Goal: Information Seeking & Learning: Learn about a topic

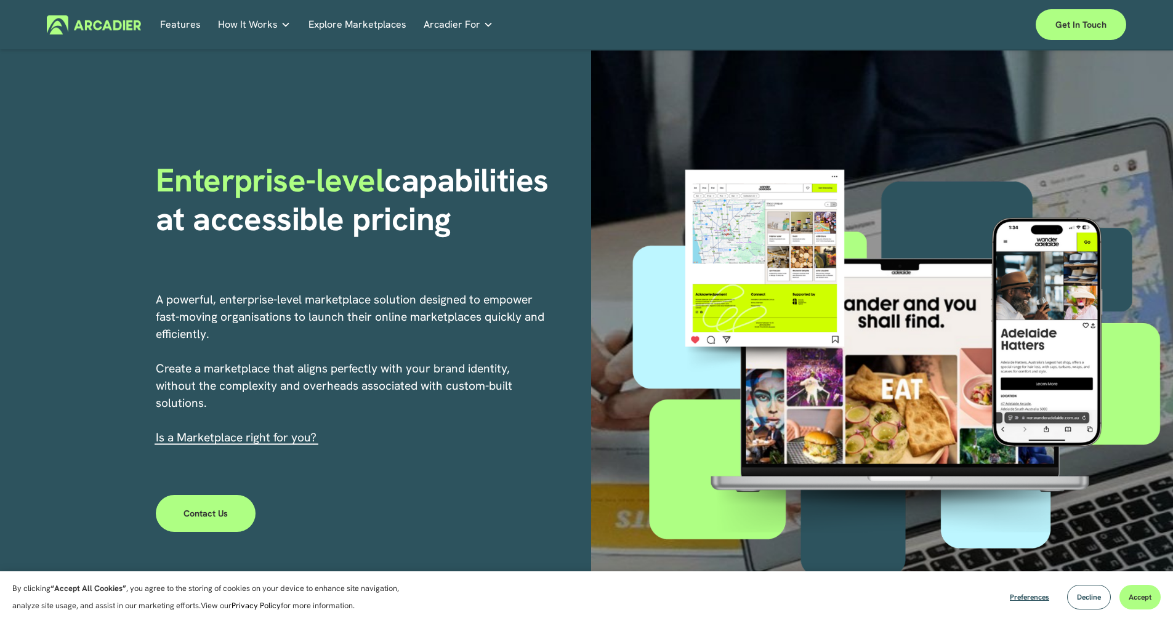
click at [566, 206] on h1 "Enterprise-level capabilities at accessible pricing" at bounding box center [369, 199] width 427 height 77
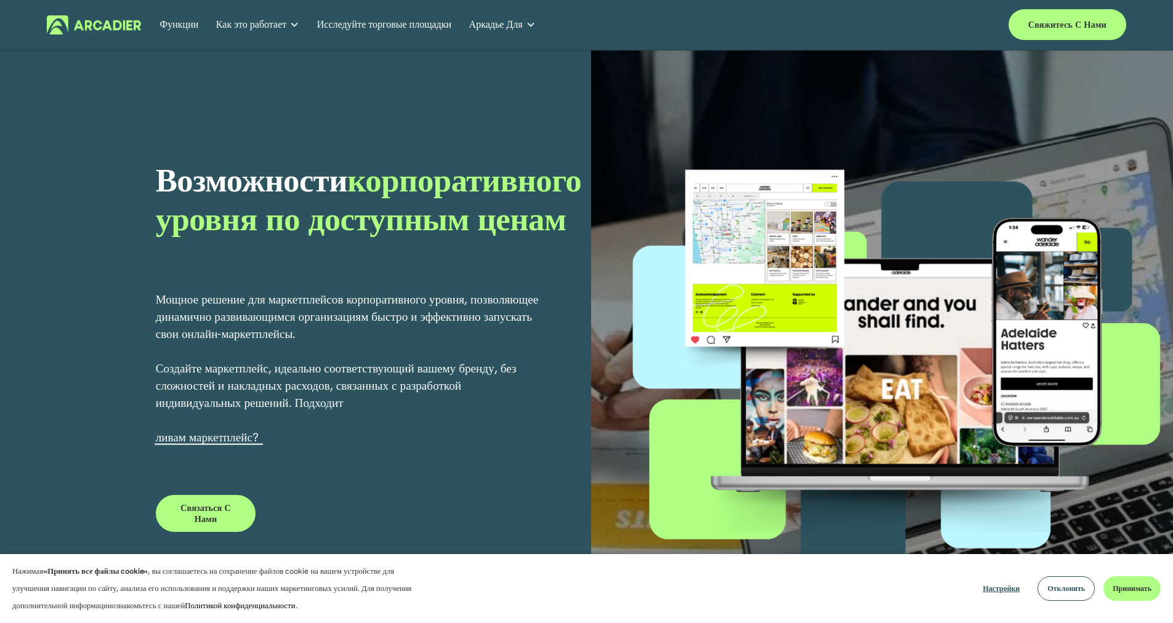
click at [1110, 586] on button "Принимать" at bounding box center [1131, 588] width 57 height 25
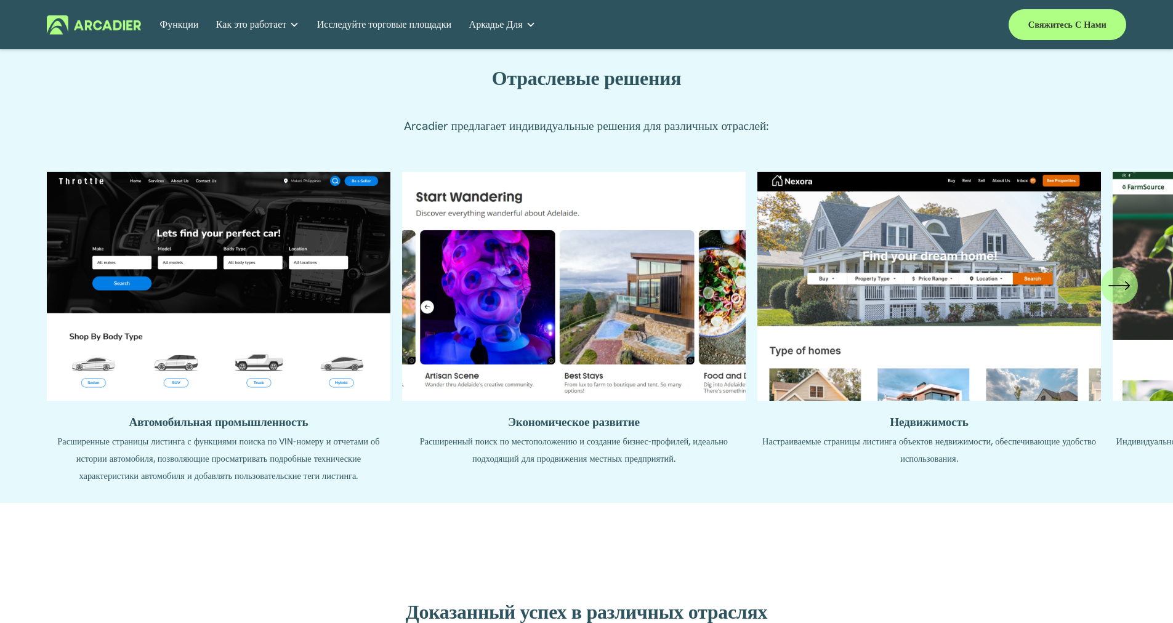
scroll to position [1356, 0]
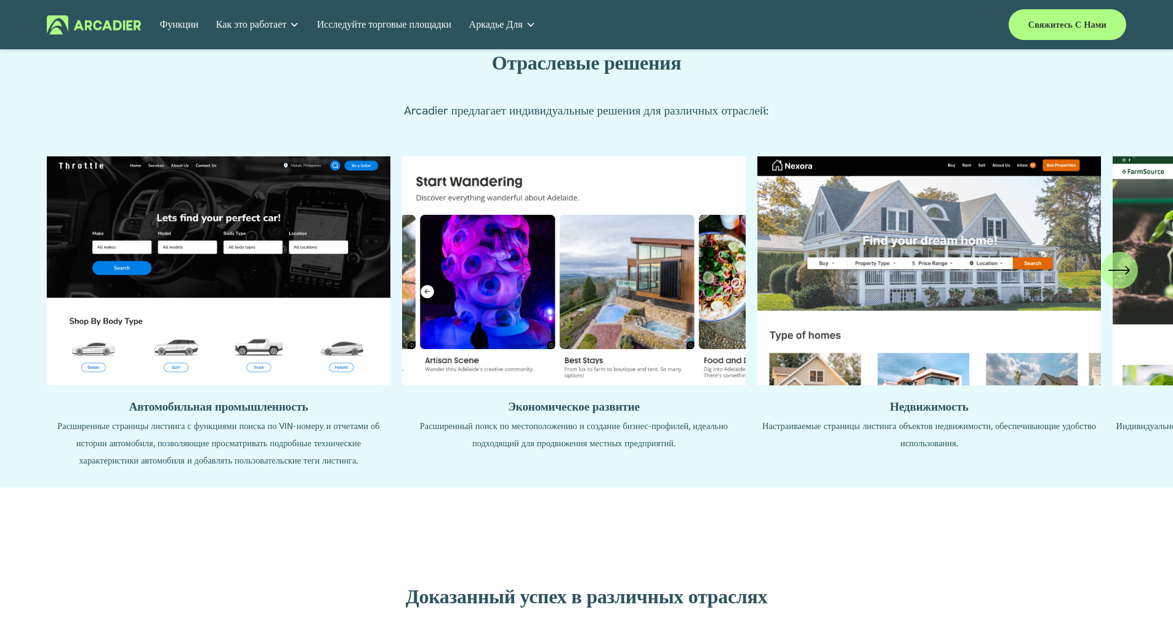
click at [1105, 270] on div "\a \a \a Следующий\a \a" at bounding box center [1119, 270] width 37 height 37
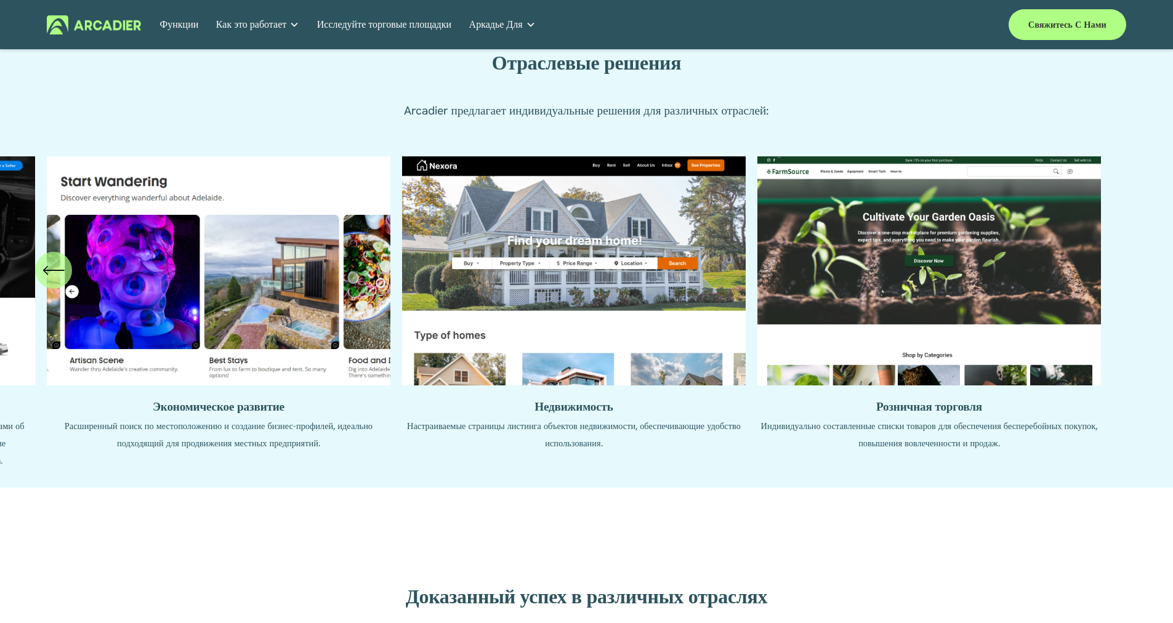
click at [550, 291] on ul "Автомобильная промышленность Расширенные страницы листинга с функциями поиска п…" at bounding box center [586, 312] width 1079 height 313
drag, startPoint x: 550, startPoint y: 291, endPoint x: 555, endPoint y: 177, distance: 114.0
click at [555, 180] on ul "Автомобильная промышленность Расширенные страницы листинга с функциями поиска п…" at bounding box center [586, 312] width 1079 height 313
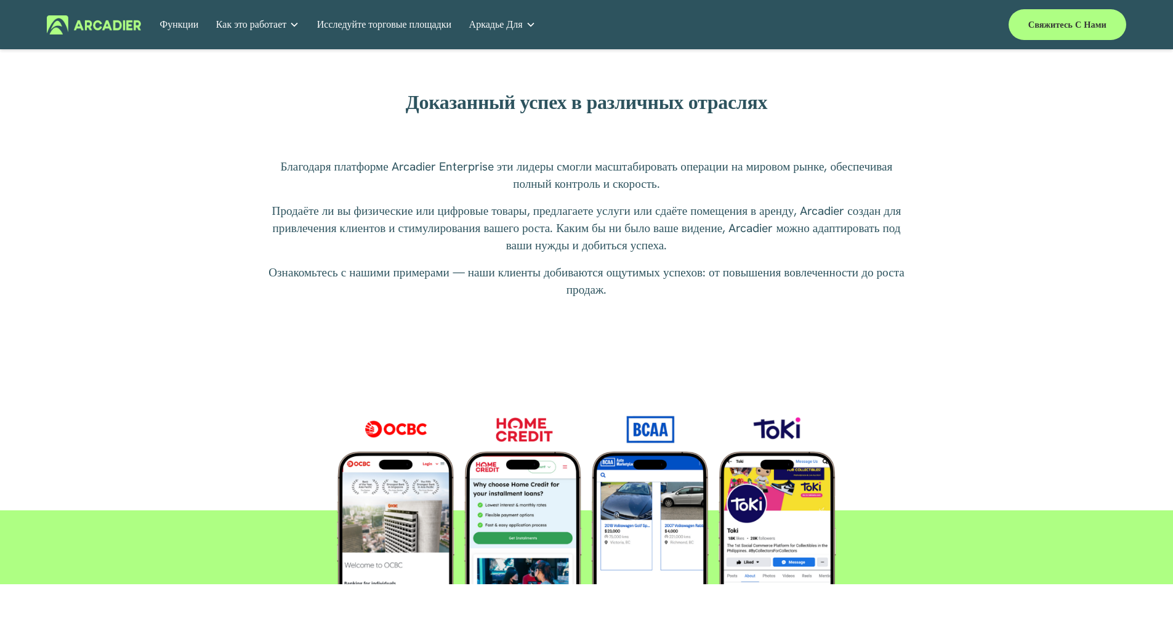
scroll to position [1868, 0]
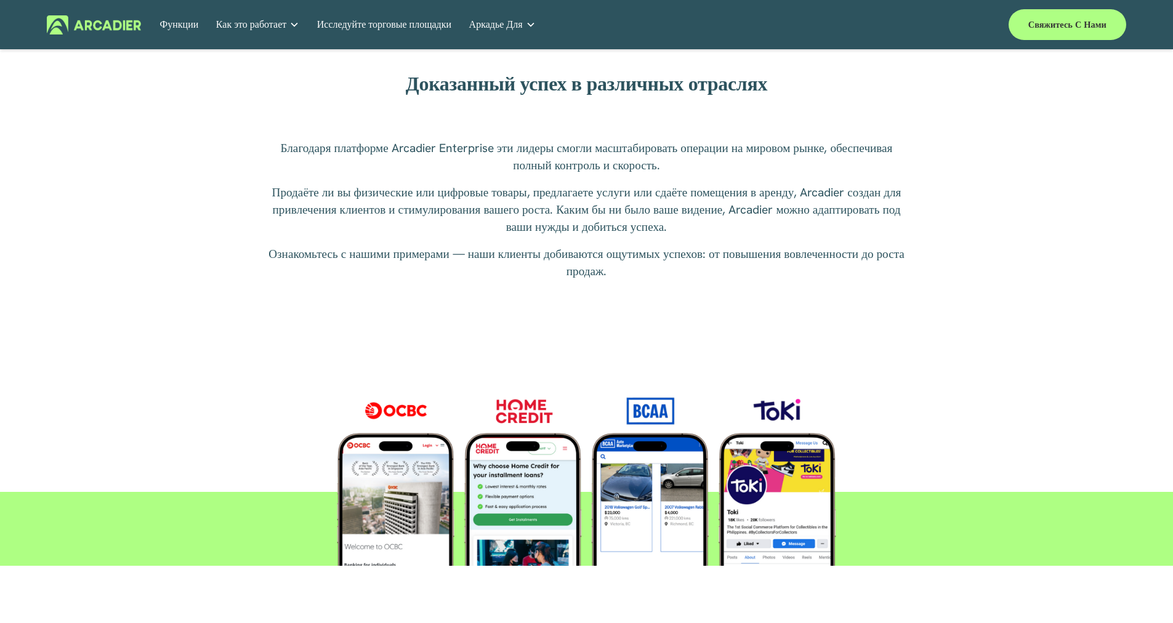
click at [520, 401] on div at bounding box center [586, 472] width 606 height 185
click at [520, 476] on div at bounding box center [586, 472] width 606 height 185
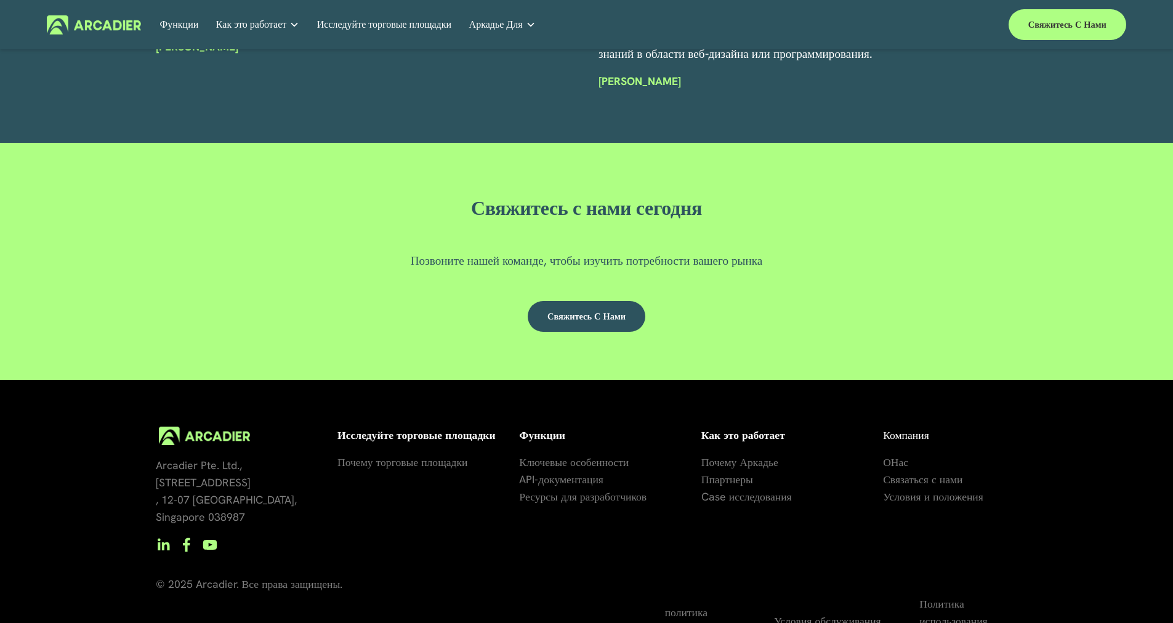
scroll to position [3664, 0]
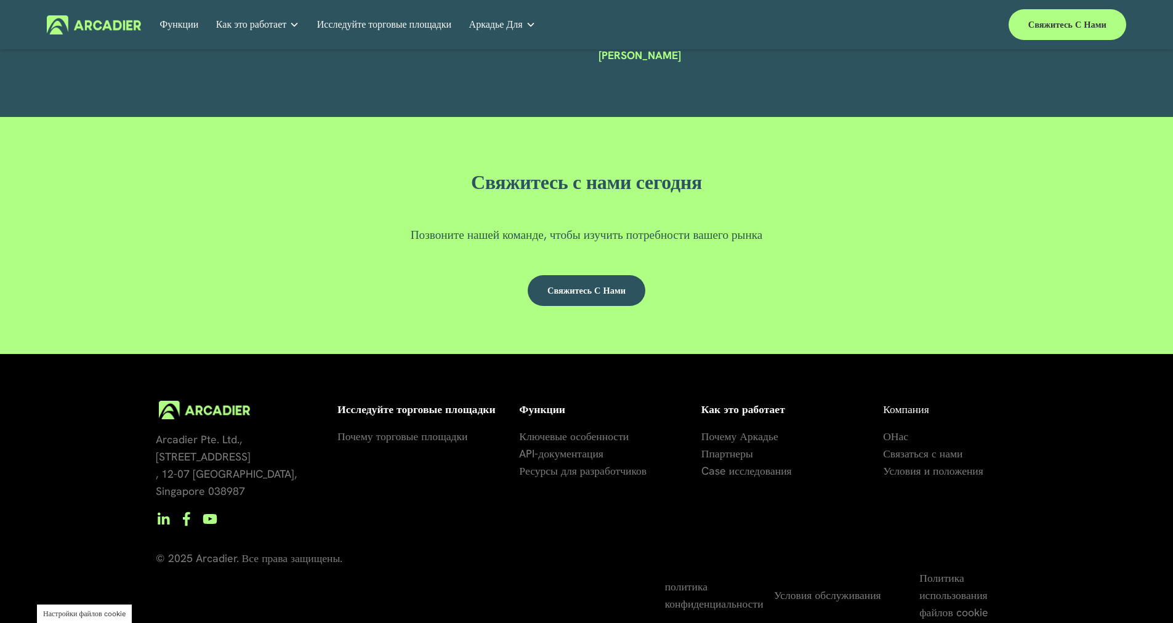
click at [451, 438] on font "Почему торговые площадки" at bounding box center [402, 436] width 130 height 14
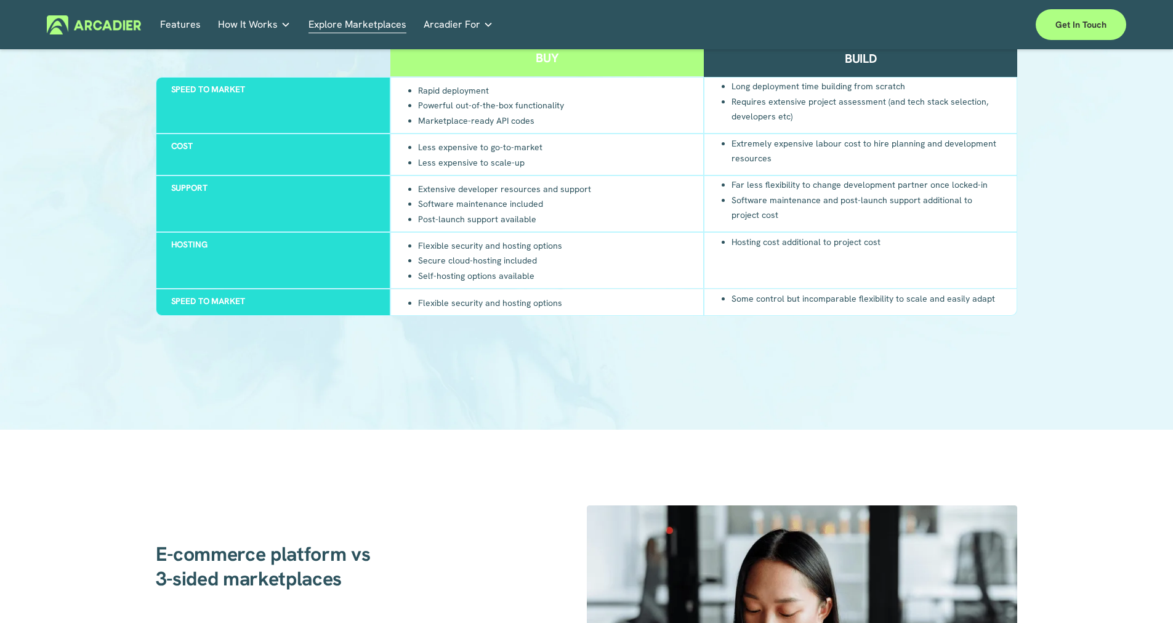
scroll to position [1018, 0]
